Goal: Navigation & Orientation: Find specific page/section

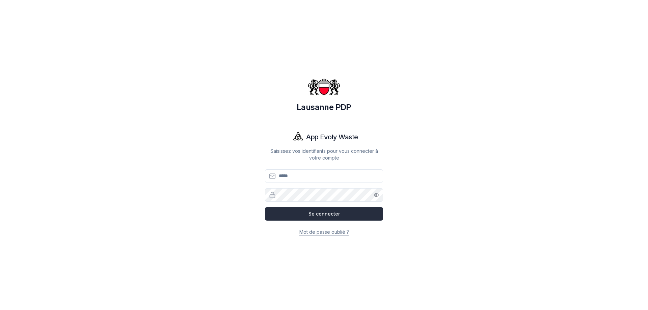
type input "**********"
click at [333, 213] on button "Se connecter" at bounding box center [324, 213] width 118 height 13
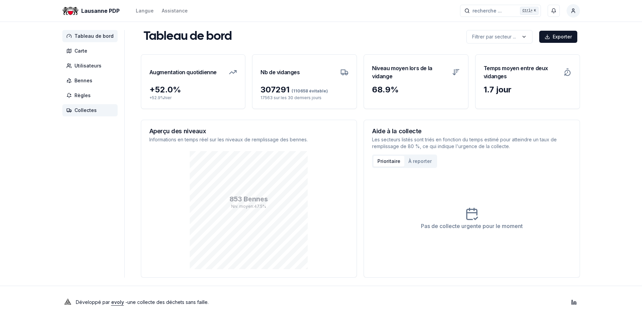
click at [86, 111] on span "Collectes" at bounding box center [86, 110] width 22 height 7
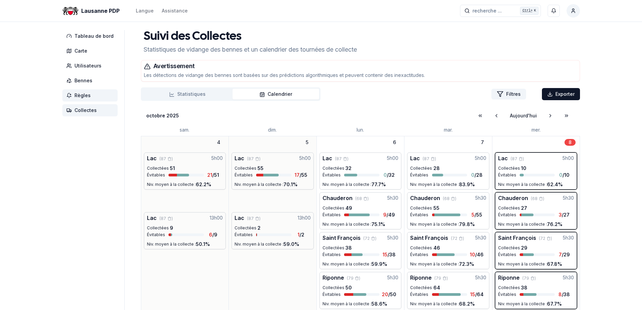
click at [83, 94] on span "Règles" at bounding box center [83, 95] width 16 height 7
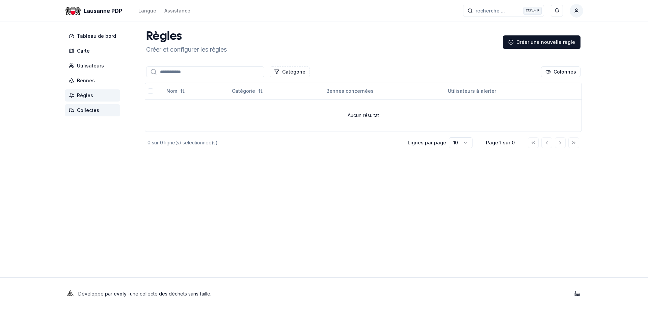
click at [85, 111] on span "Collectes" at bounding box center [88, 110] width 22 height 7
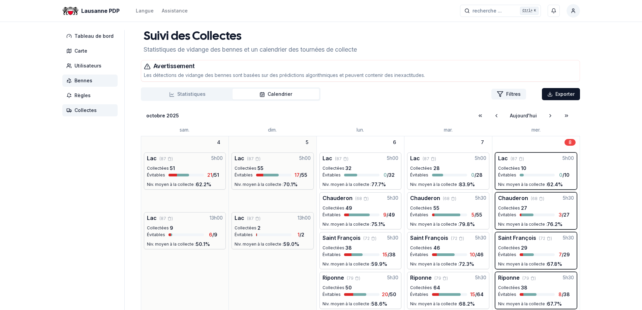
click at [86, 81] on span "Bennes" at bounding box center [84, 80] width 18 height 7
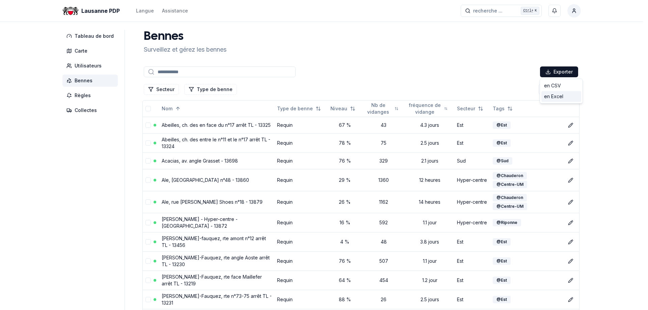
click at [558, 96] on div "en Excel" at bounding box center [561, 96] width 40 height 11
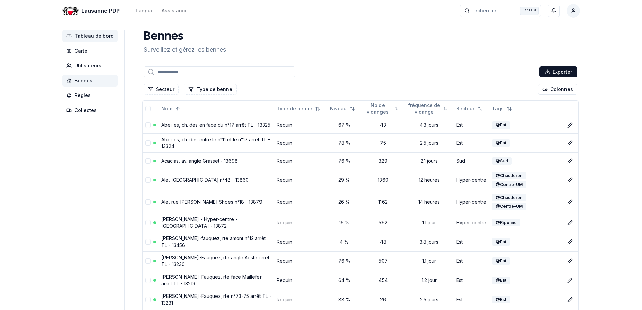
click at [92, 37] on span "Tableau de bord" at bounding box center [94, 36] width 39 height 7
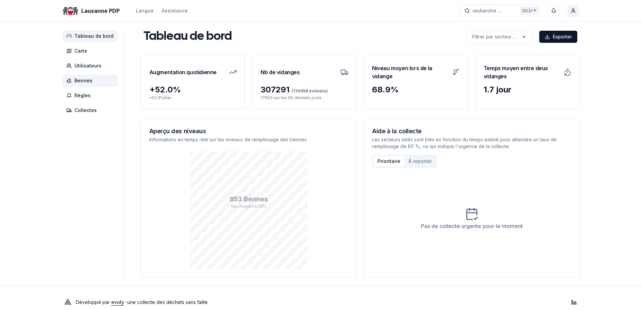
click at [82, 83] on span "Bennes" at bounding box center [84, 80] width 18 height 7
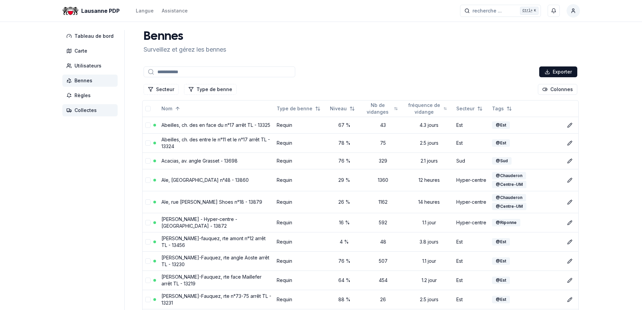
click at [88, 106] on span "Collectes" at bounding box center [89, 110] width 55 height 12
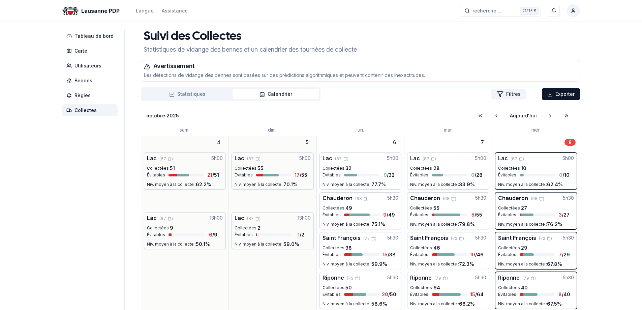
click at [191, 95] on button "Statistiques" at bounding box center [187, 94] width 90 height 11
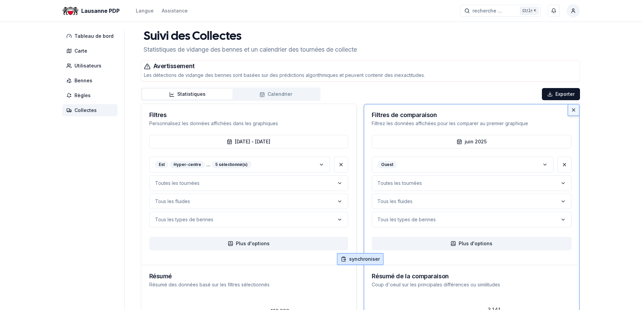
click at [352, 259] on button "synchroniser" at bounding box center [360, 259] width 47 height 12
click at [562, 166] on icon at bounding box center [564, 164] width 5 height 5
click at [101, 37] on span "Tableau de bord" at bounding box center [94, 36] width 39 height 7
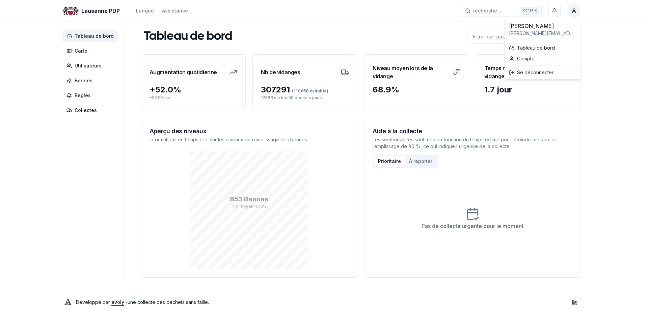
click at [571, 9] on html "Lausanne PDP Langue Assistance recherche ... recherche ... Ctrl+ K [PERSON_NAME…" at bounding box center [324, 159] width 648 height 318
click at [522, 70] on div "Se déconnecter" at bounding box center [542, 72] width 73 height 11
